Goal: Information Seeking & Learning: Compare options

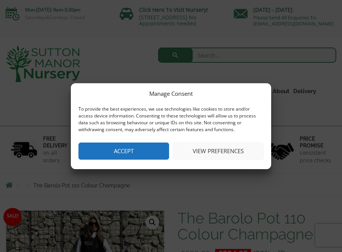
click at [136, 155] on button "Accept" at bounding box center [123, 151] width 91 height 17
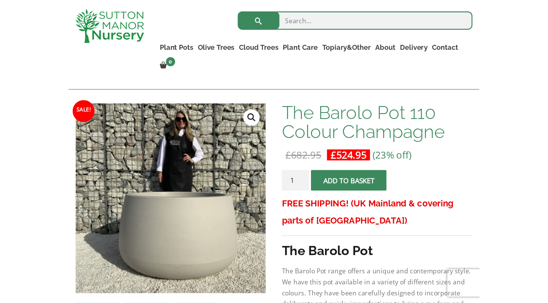
scroll to position [96, 0]
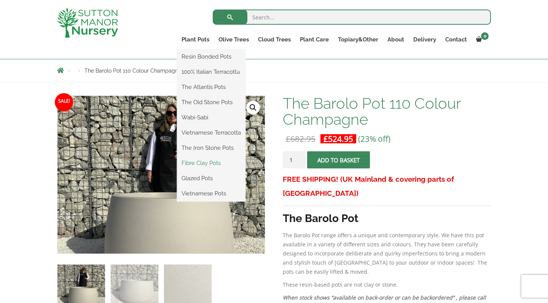
click at [194, 163] on link "Fibre Clay Pots" at bounding box center [211, 163] width 69 height 11
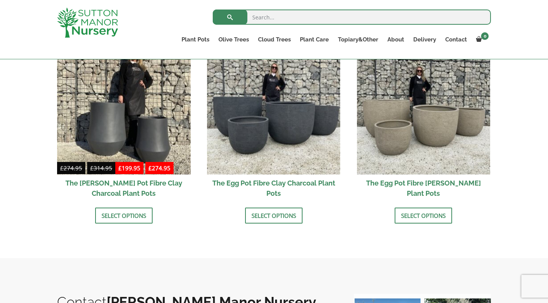
scroll to position [265, 0]
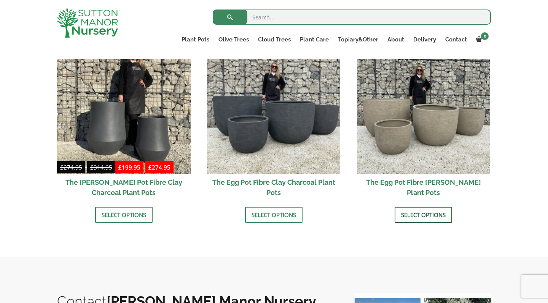
click at [413, 213] on link "Select options" at bounding box center [423, 215] width 57 height 16
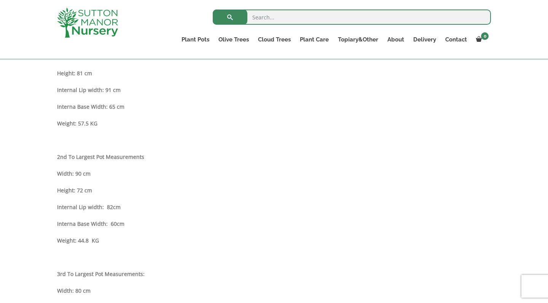
scroll to position [424, 0]
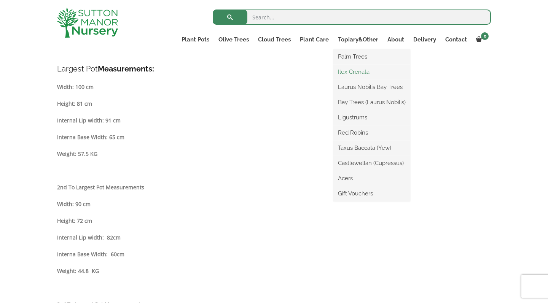
click at [352, 69] on link "Ilex Crenata" at bounding box center [371, 71] width 77 height 11
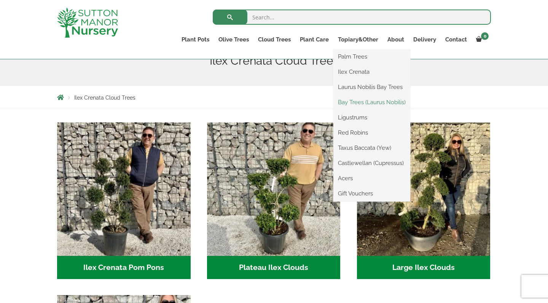
scroll to position [101, 0]
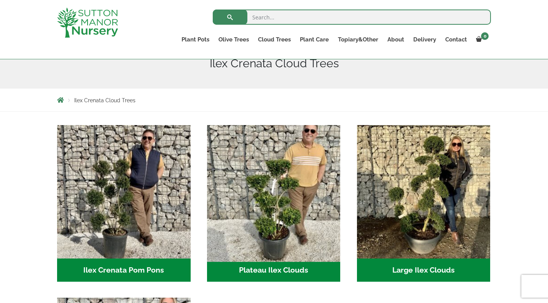
click at [274, 196] on img "Visit product category Plateau Ilex Clouds" at bounding box center [274, 192] width 140 height 140
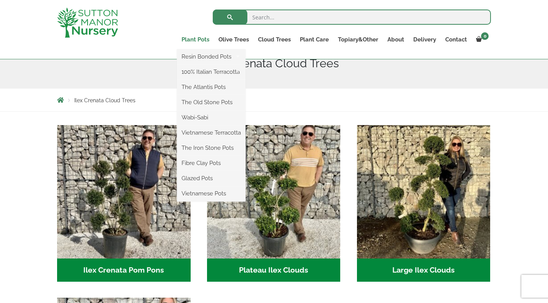
click at [195, 40] on link "Plant Pots" at bounding box center [195, 39] width 37 height 11
click at [206, 132] on link "Vietnamese Terracotta" at bounding box center [211, 132] width 69 height 11
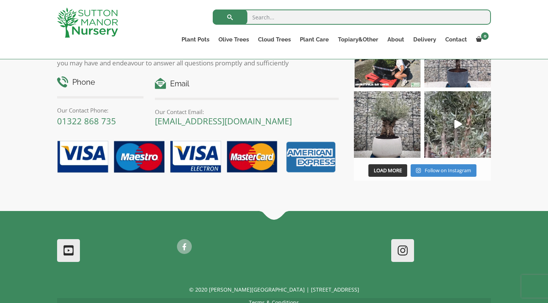
scroll to position [500, 0]
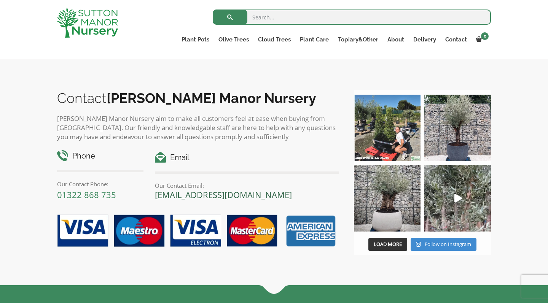
scroll to position [619, 0]
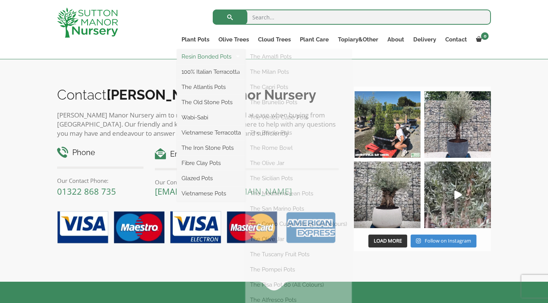
click at [194, 55] on link "Resin Bonded Pots" at bounding box center [211, 56] width 69 height 11
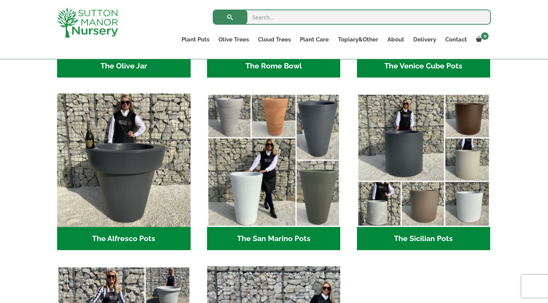
scroll to position [863, 0]
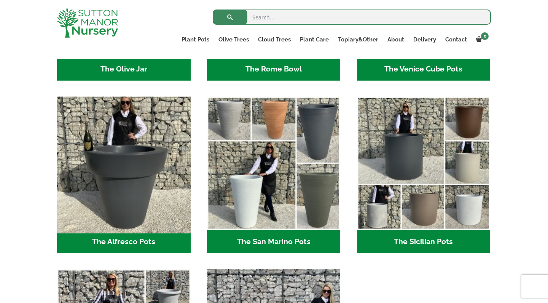
click at [114, 178] on img "Visit product category The Alfresco Pots" at bounding box center [124, 164] width 140 height 140
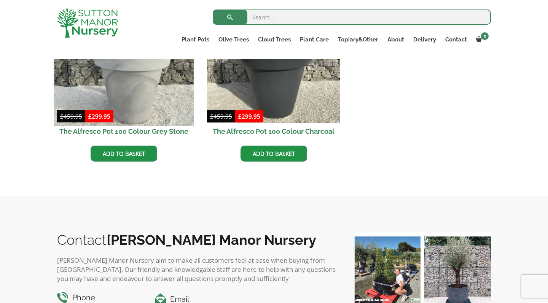
scroll to position [405, 0]
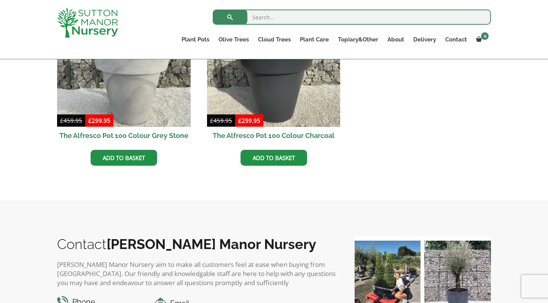
click at [20, 3] on div "Search for: Plant Pots Resin Bonded Pots The Amalfi Pots The Milan Pots The Cap…" at bounding box center [274, 29] width 548 height 59
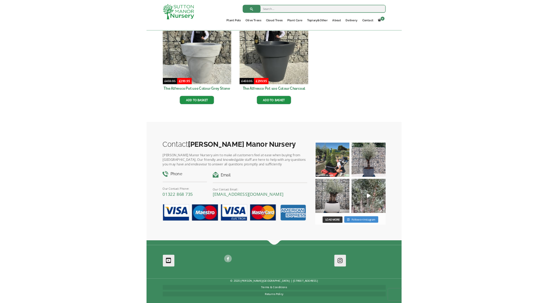
scroll to position [369, 0]
